Goal: Transaction & Acquisition: Purchase product/service

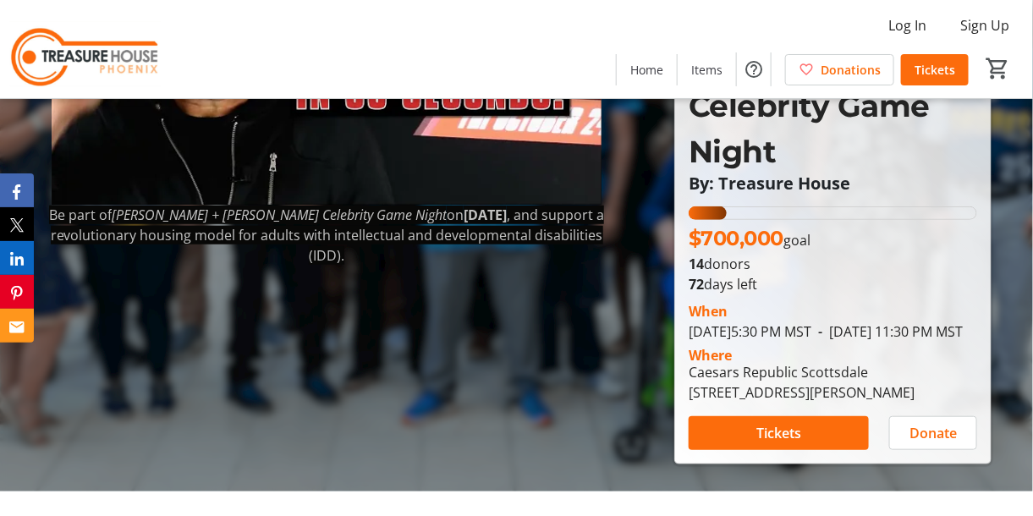
scroll to position [253, 0]
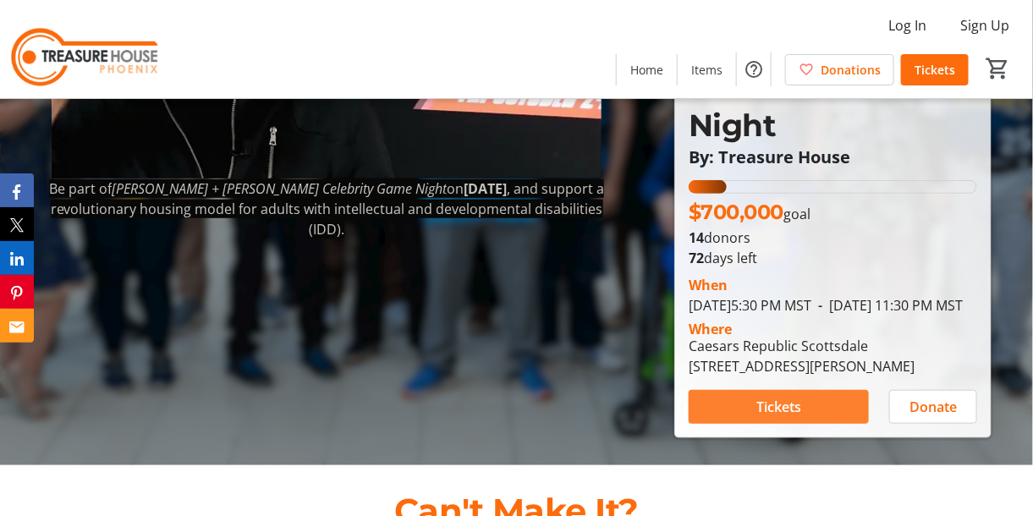
click at [774, 397] on span "Tickets" at bounding box center [779, 407] width 45 height 20
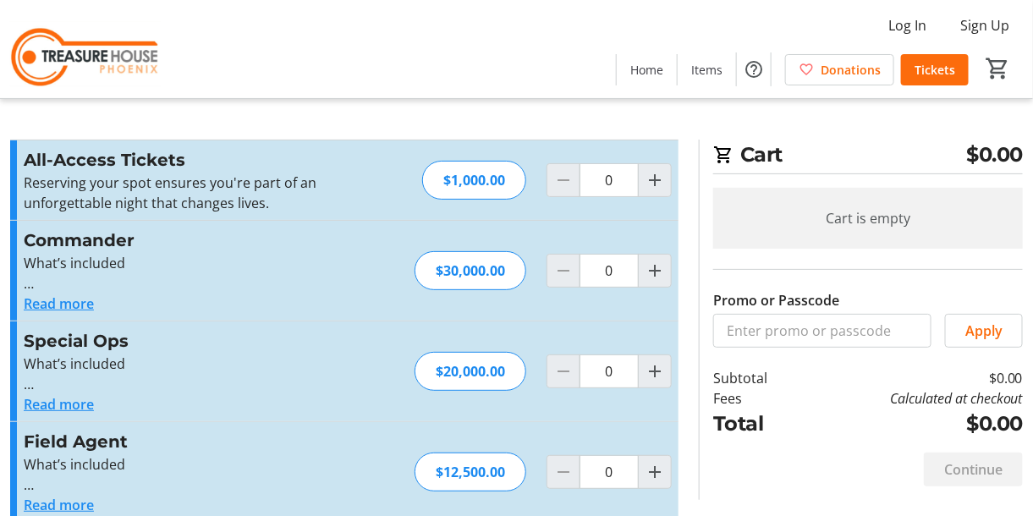
type input "2"
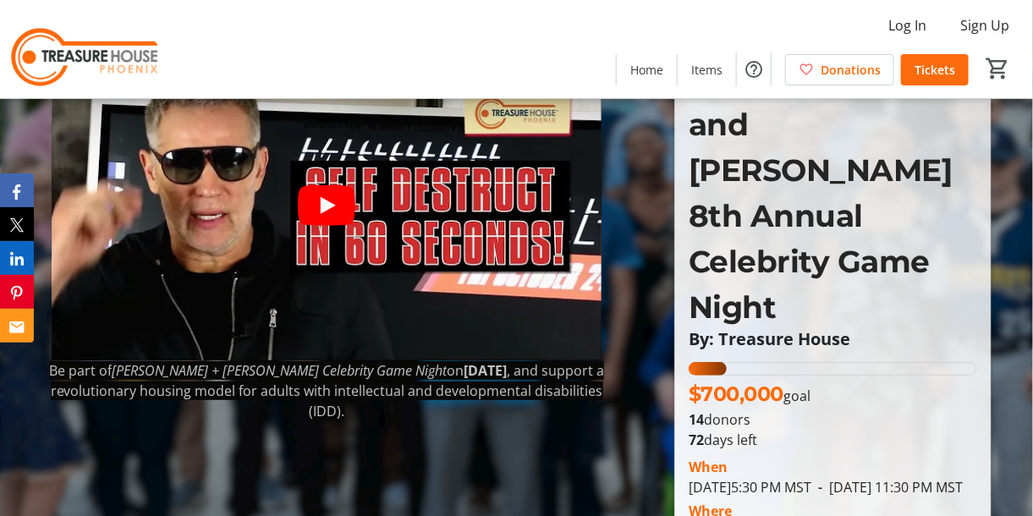
scroll to position [169, 0]
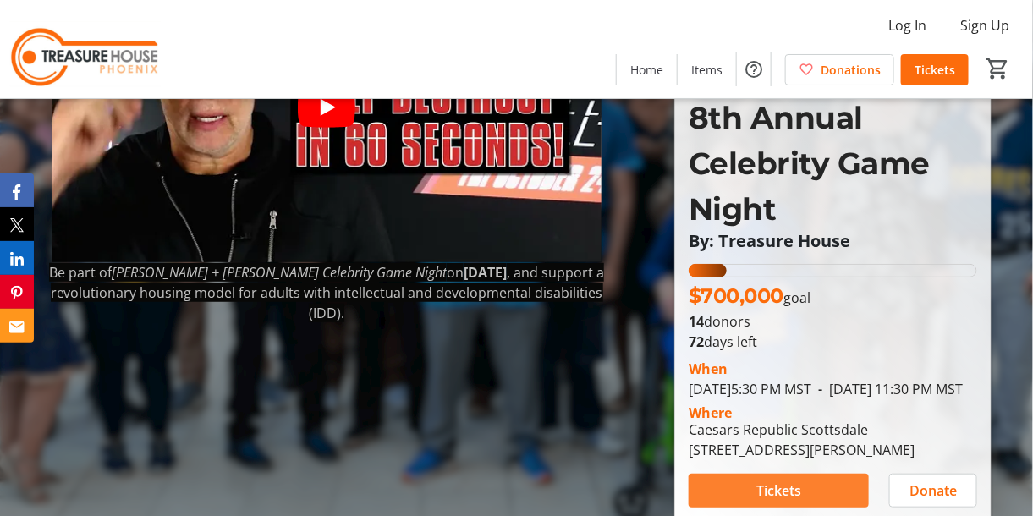
click at [746, 471] on span at bounding box center [779, 491] width 180 height 41
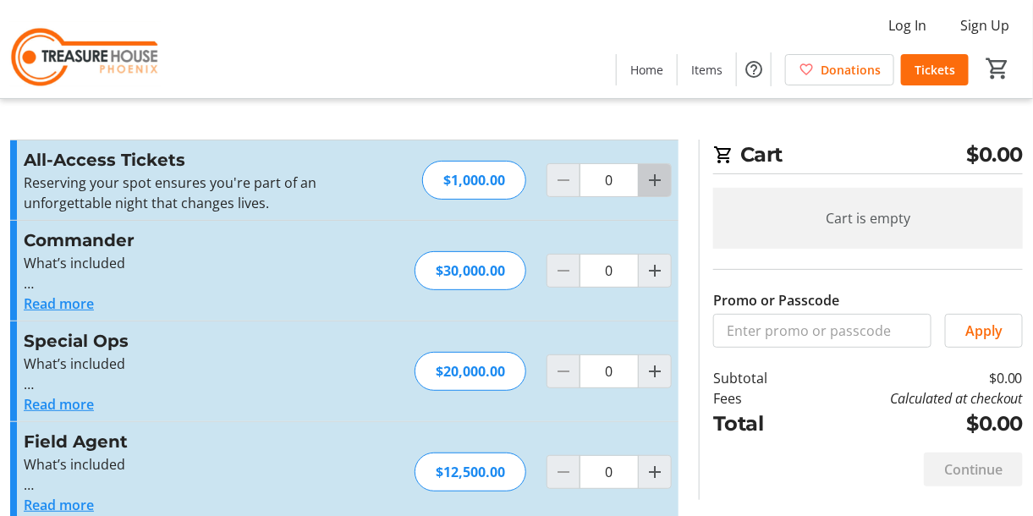
click at [659, 180] on mat-icon "Increment by one" at bounding box center [655, 180] width 20 height 20
type input "2"
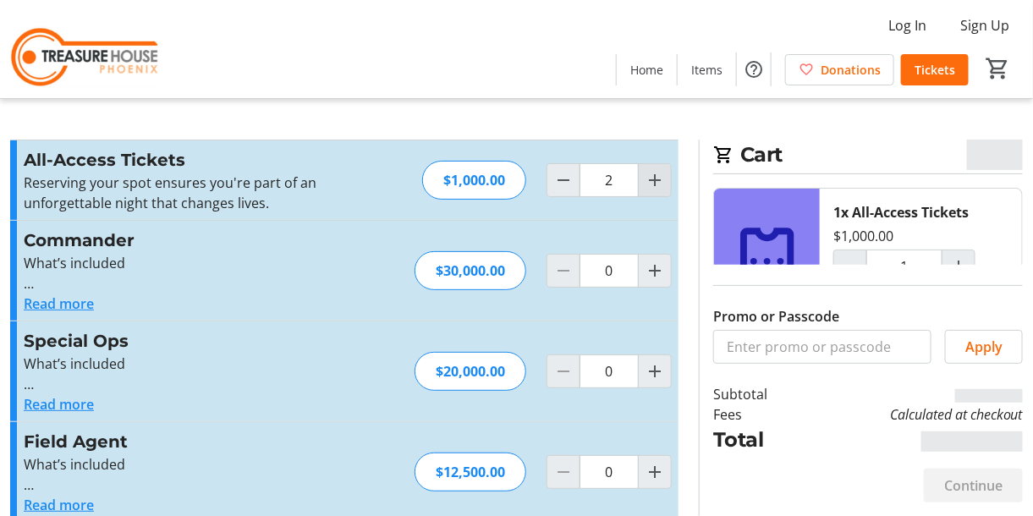
type input "2"
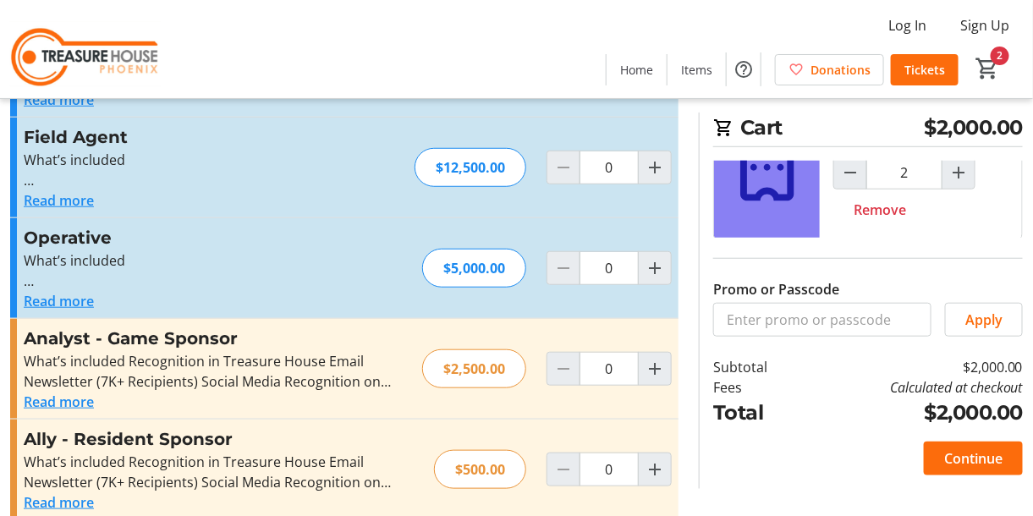
scroll to position [326, 0]
